Goal: Obtain resource: Obtain resource

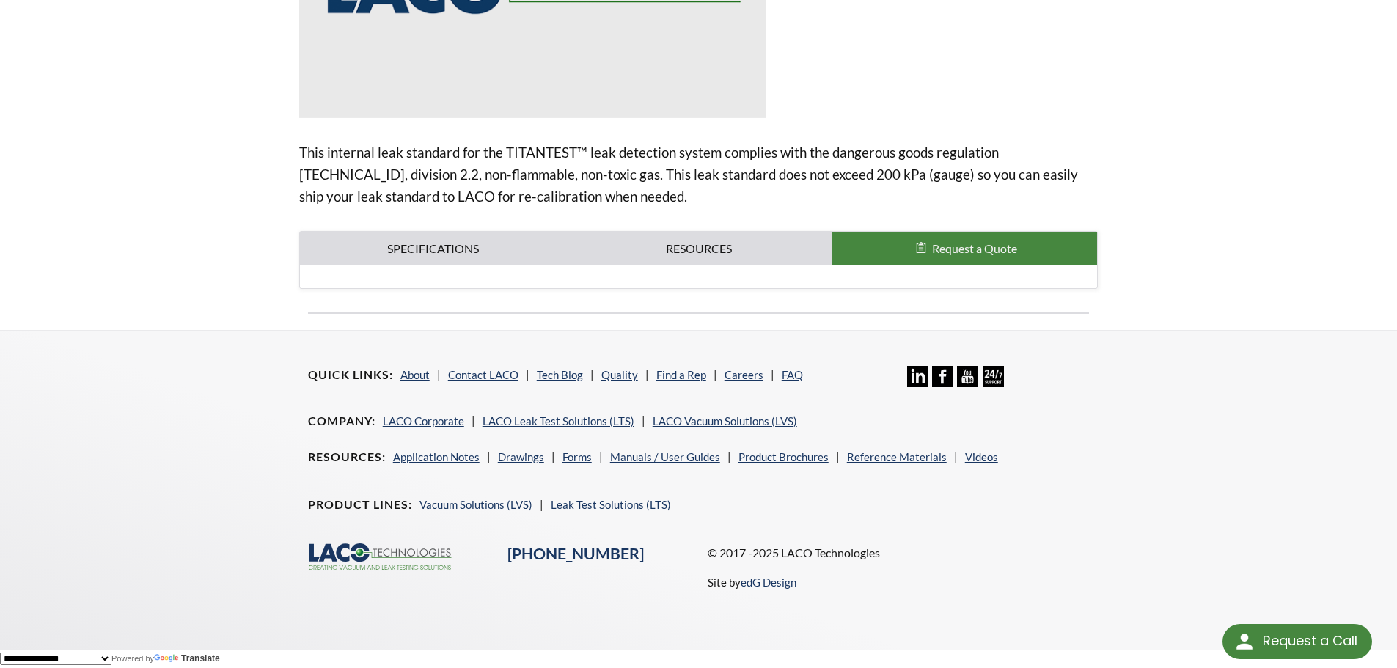
scroll to position [370, 0]
click at [410, 242] on link "Specifications" at bounding box center [433, 249] width 266 height 34
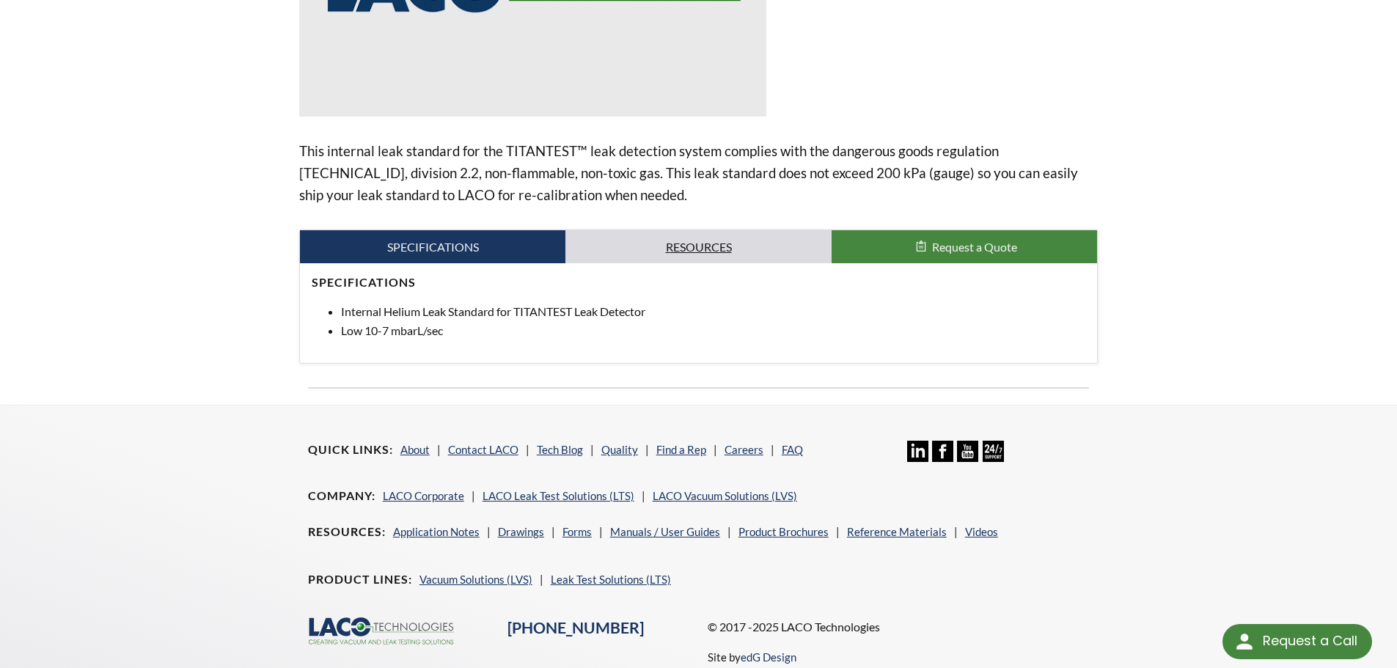
click at [713, 256] on link "Resources" at bounding box center [698, 247] width 266 height 34
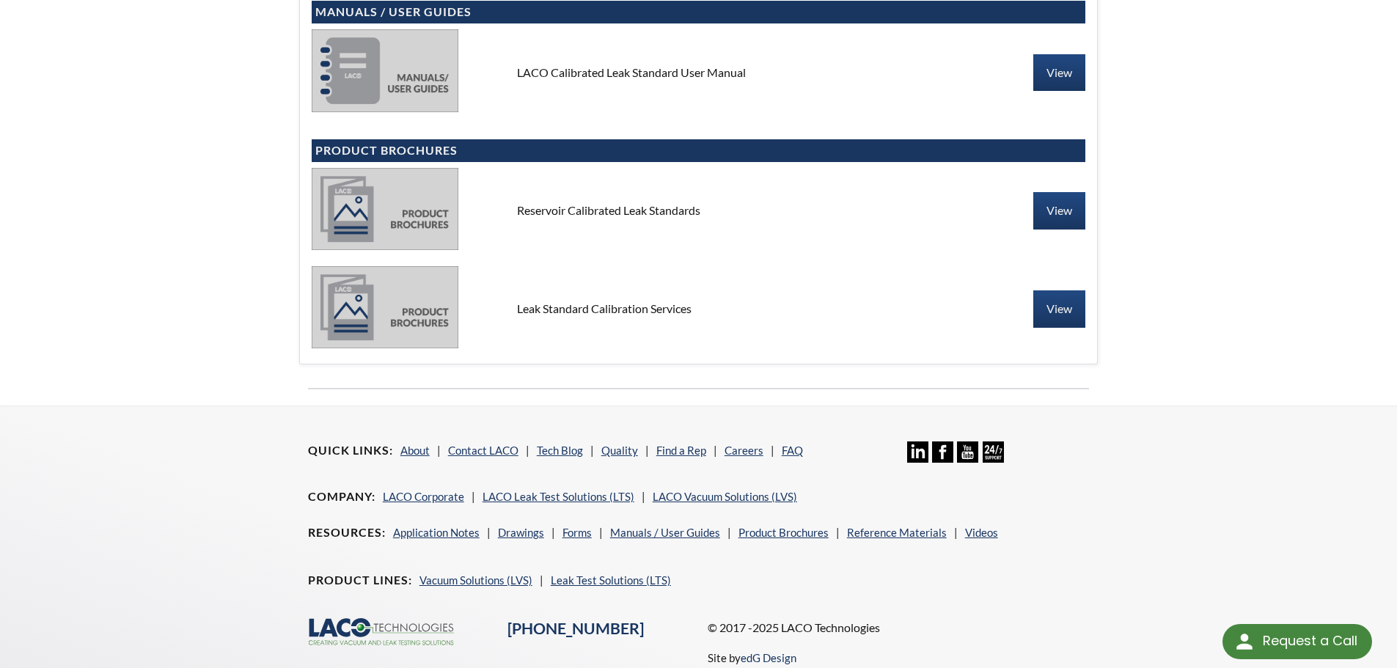
scroll to position [501, 0]
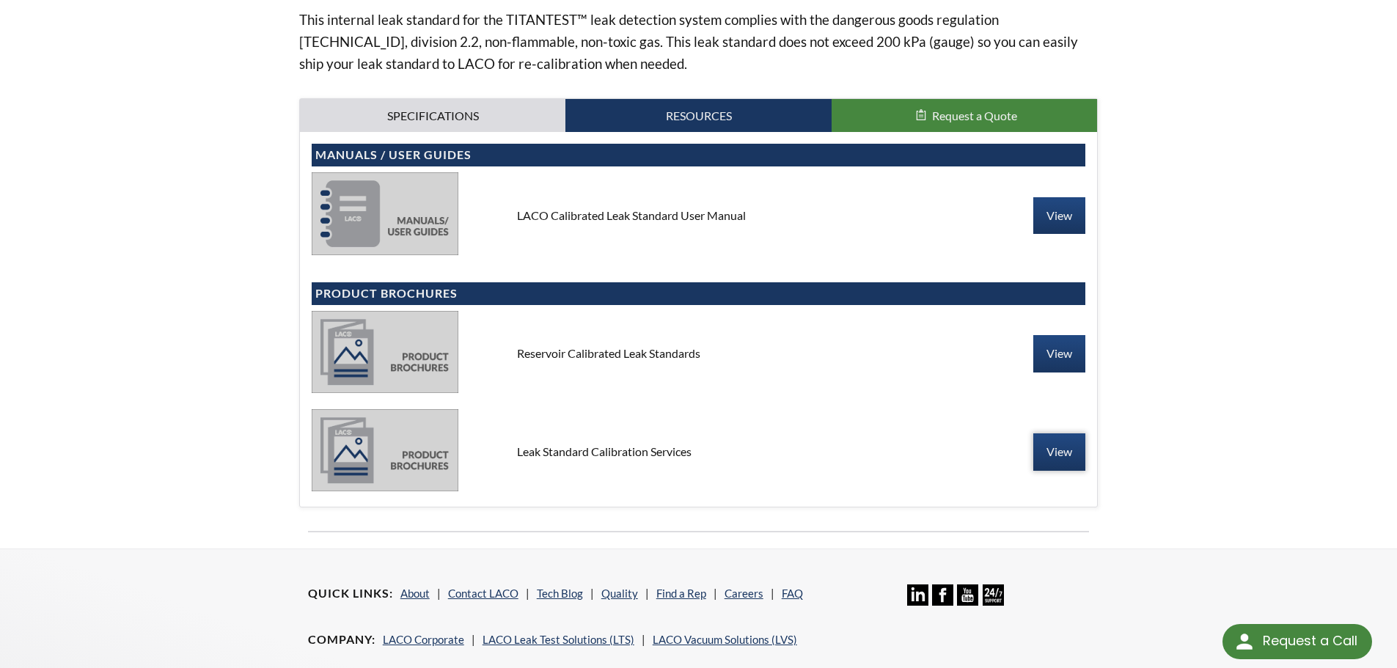
click at [1059, 457] on link "View" at bounding box center [1059, 451] width 52 height 37
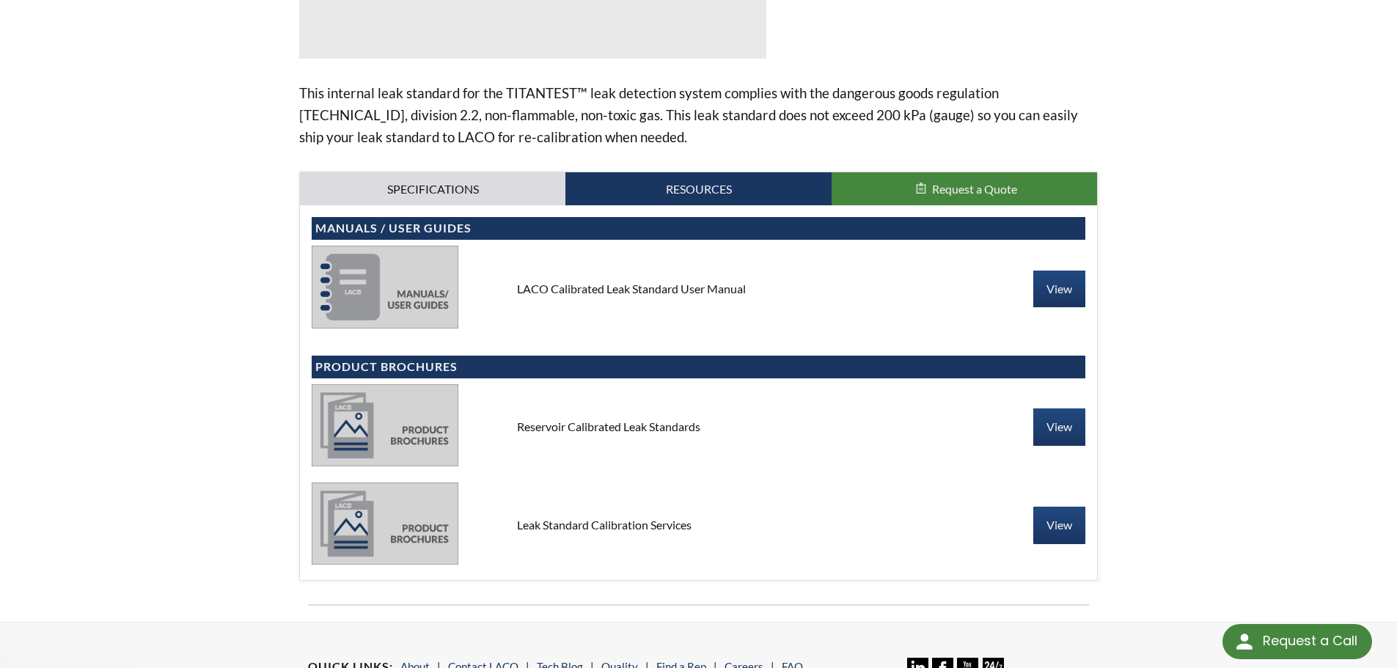
scroll to position [208, 0]
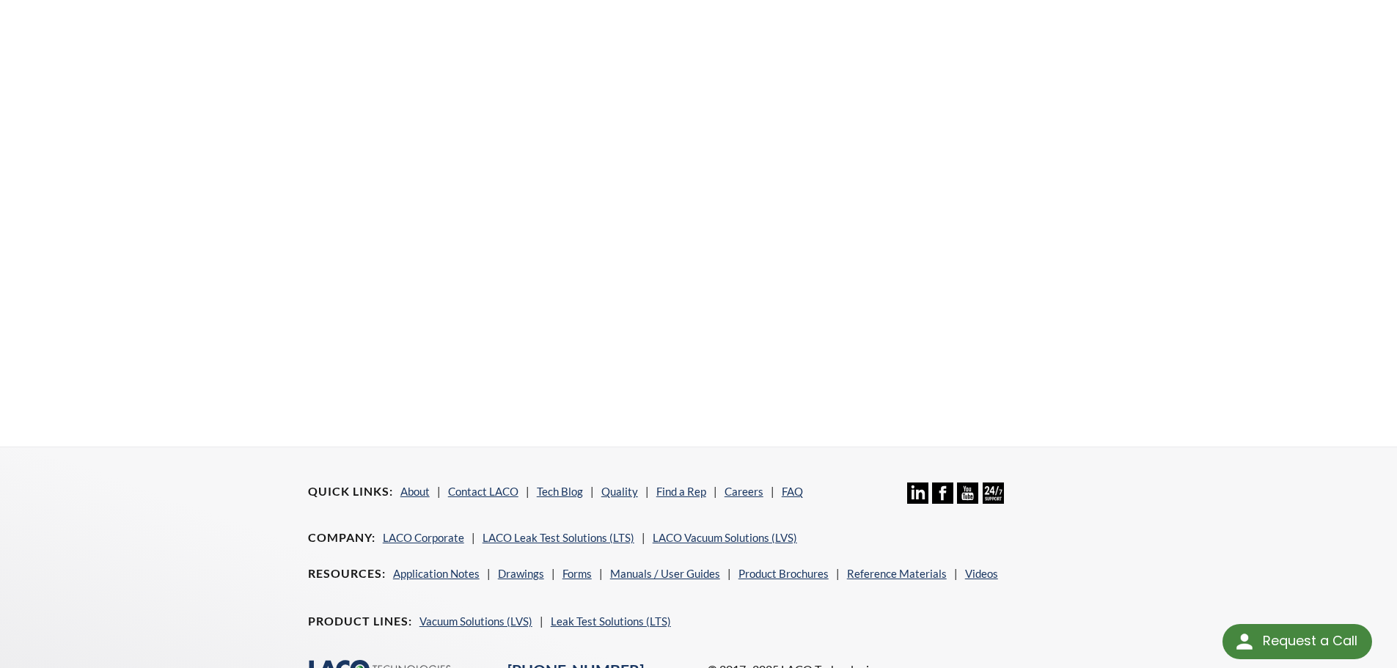
scroll to position [558, 0]
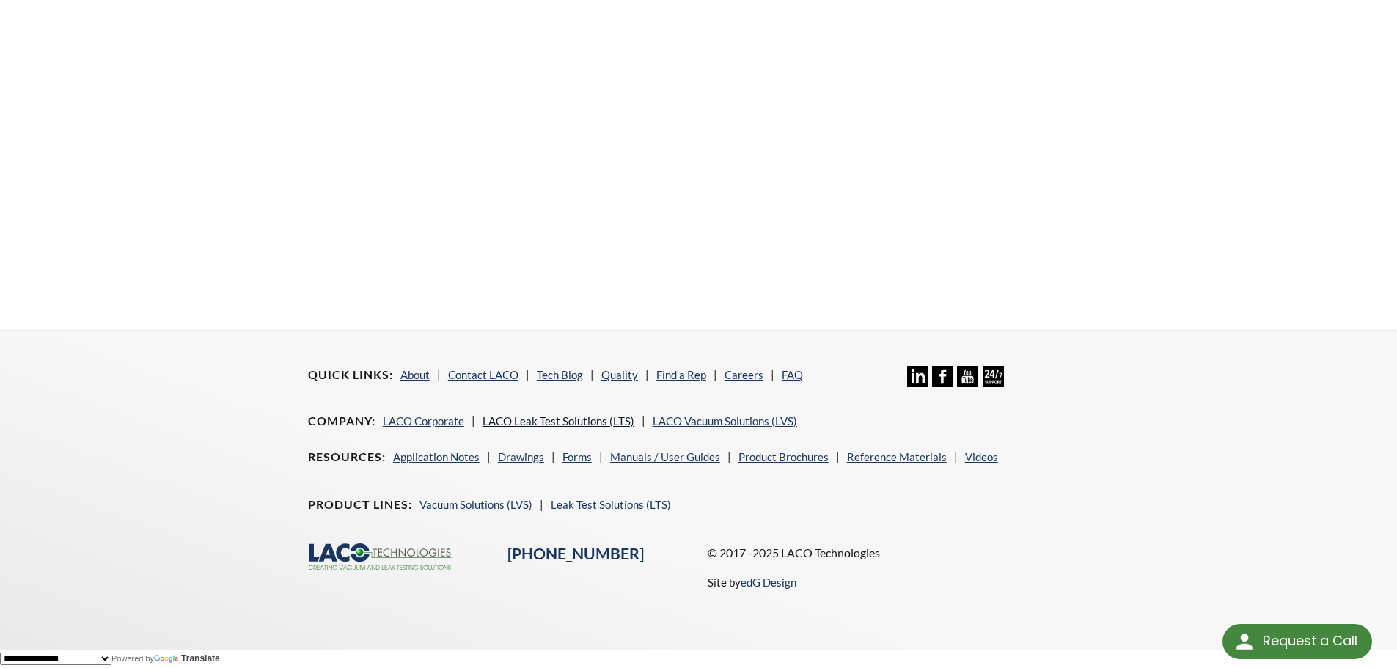
click at [575, 419] on link "LACO Leak Test Solutions (LTS)" at bounding box center [558, 420] width 152 height 13
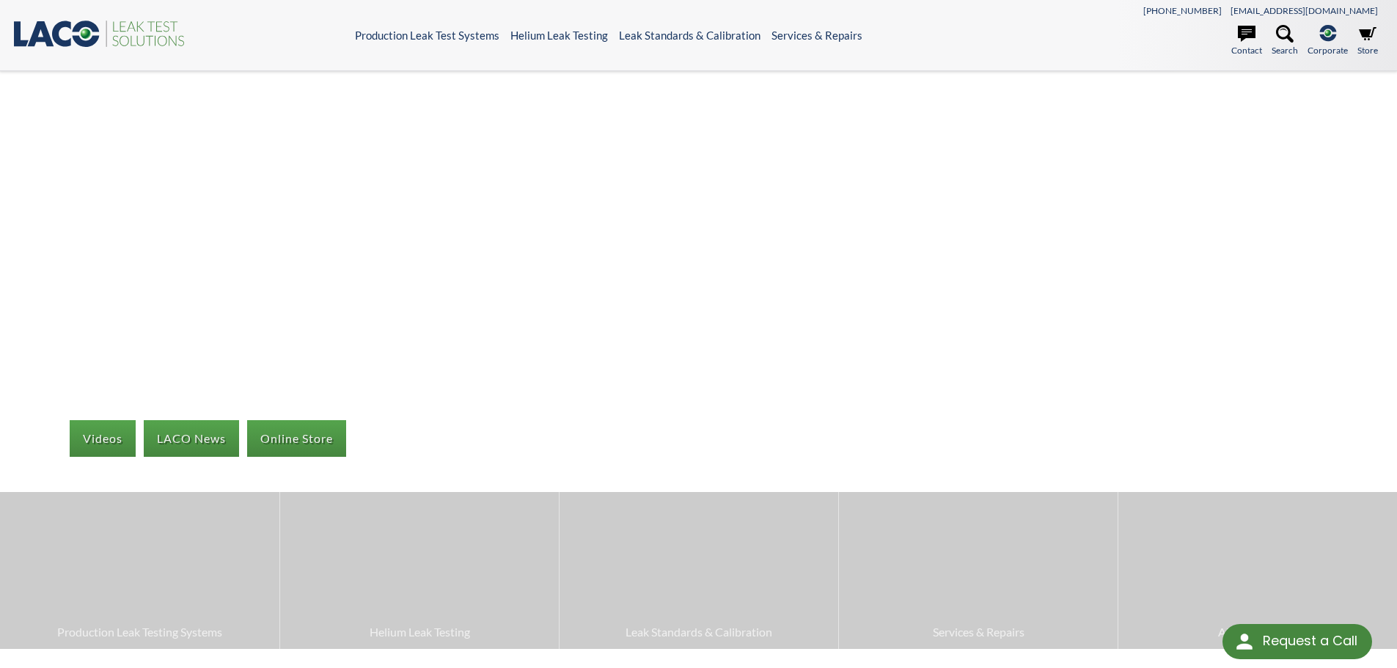
select select "Language Translate Widget"
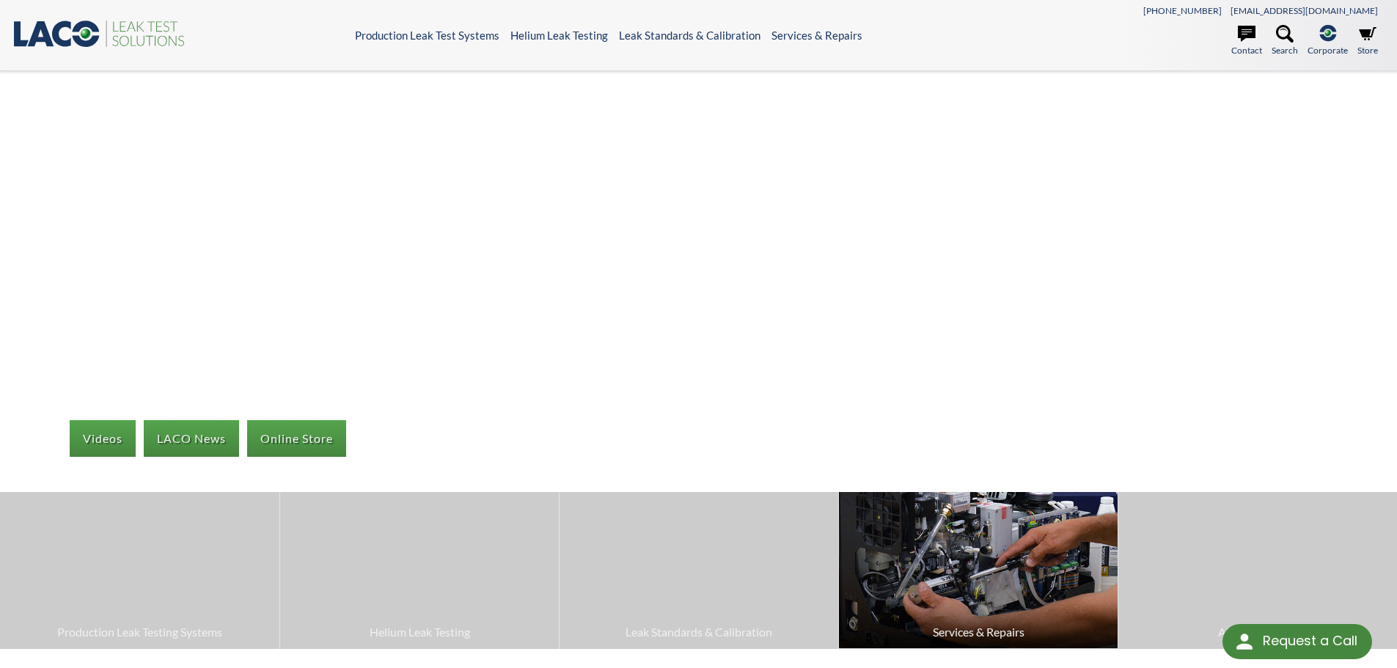
click at [993, 636] on span "Services & Repairs" at bounding box center [978, 631] width 264 height 19
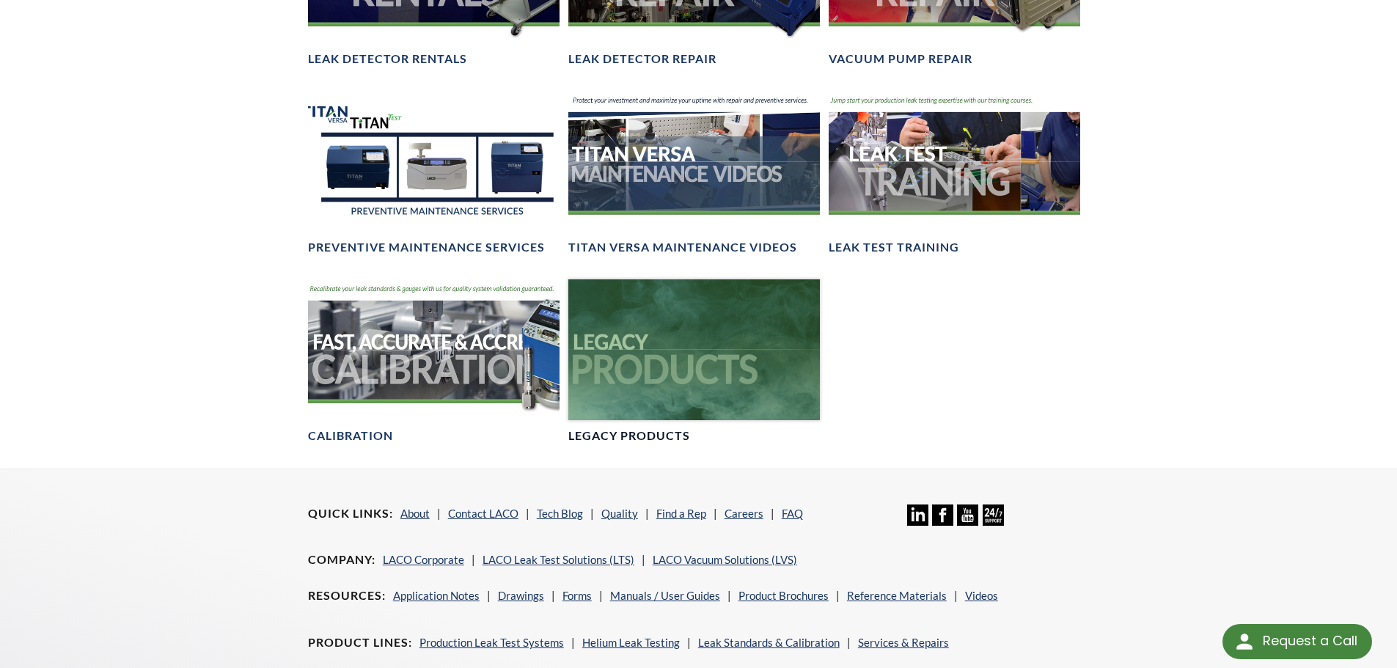
scroll to position [1100, 0]
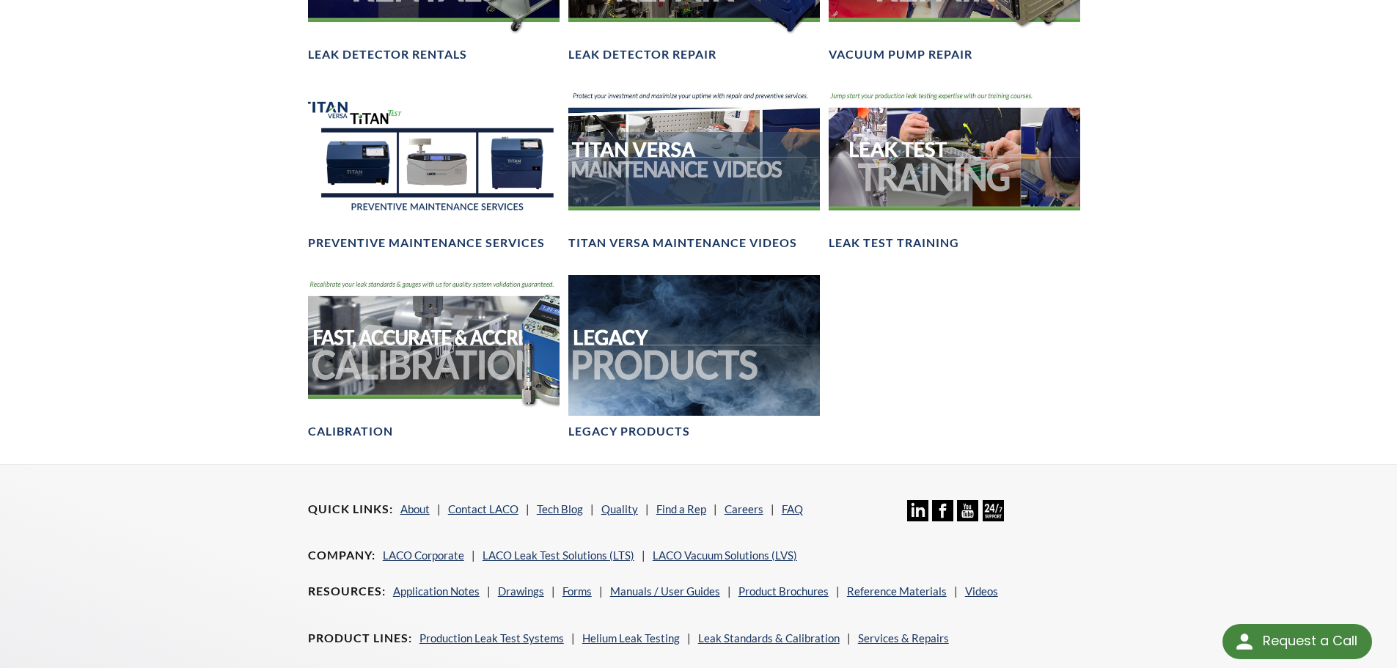
click at [625, 621] on nav "Resources Application Notes Drawings Forms Manuals / User Guides Product Brochu…" at bounding box center [698, 602] width 781 height 40
